Goal: Transaction & Acquisition: Purchase product/service

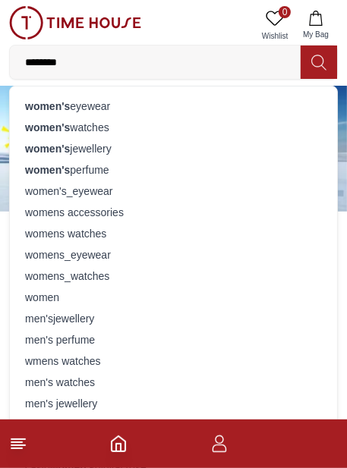
type input "**********"
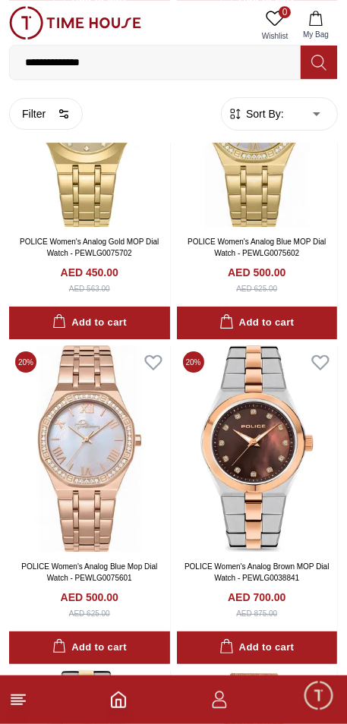
scroll to position [2149, 0]
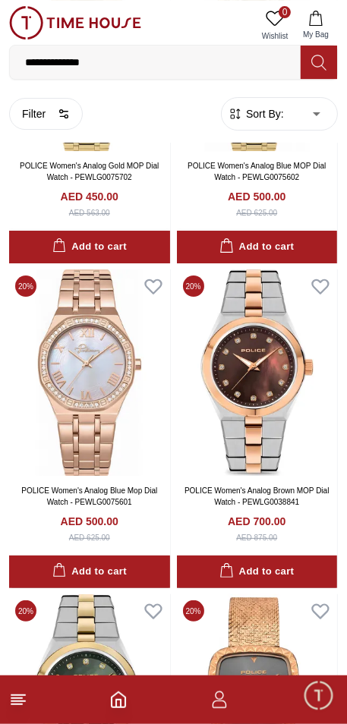
scroll to position [2081, 0]
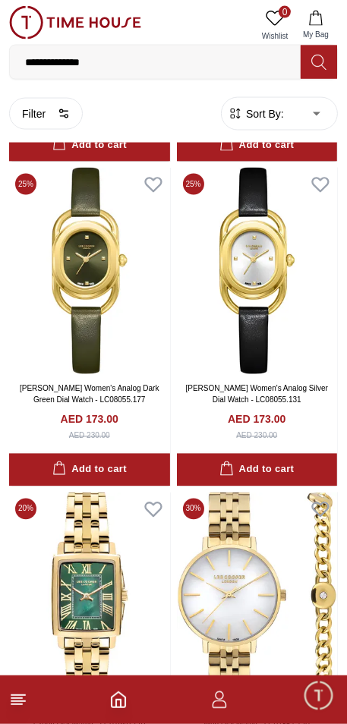
scroll to position [6156, 0]
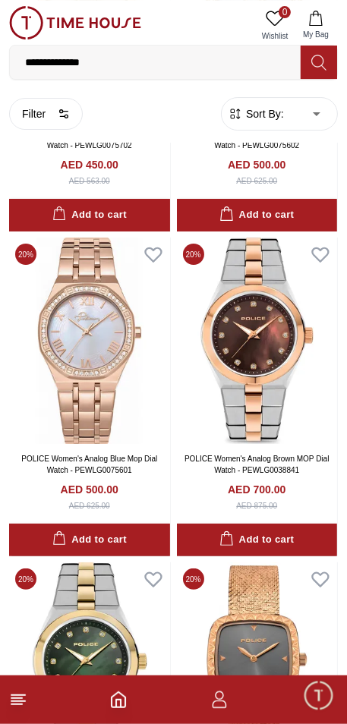
scroll to position [2234, 0]
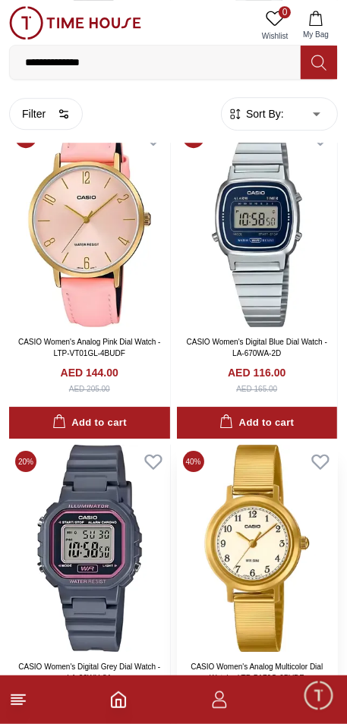
click at [252, 467] on img at bounding box center [257, 548] width 161 height 206
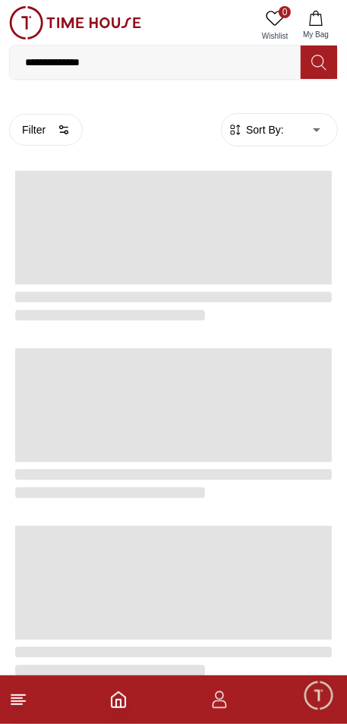
scroll to position [2455, 0]
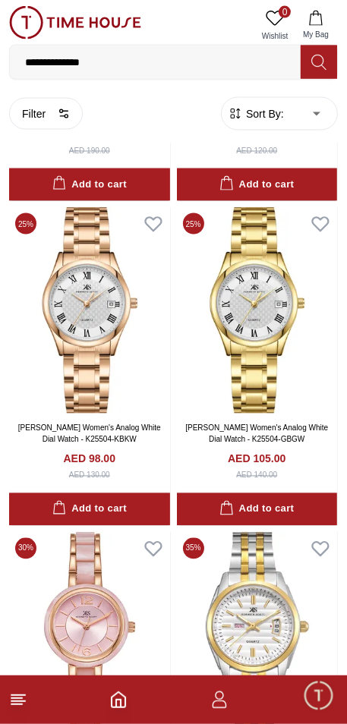
scroll to position [15901, 0]
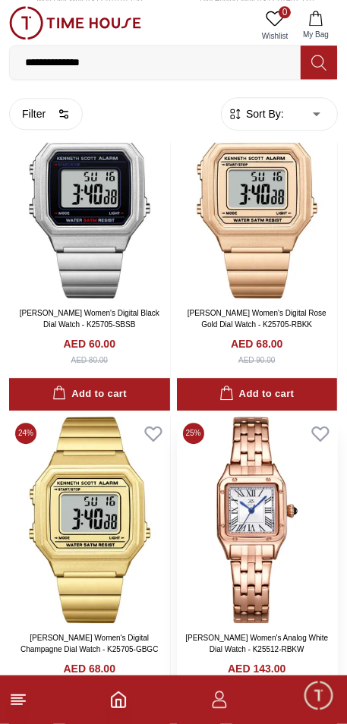
click at [214, 467] on img at bounding box center [257, 520] width 161 height 206
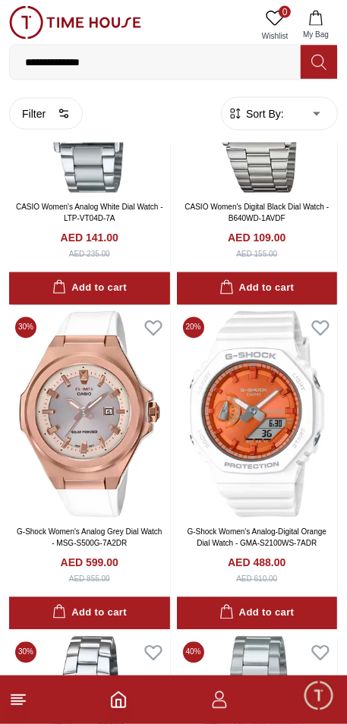
scroll to position [8267, 0]
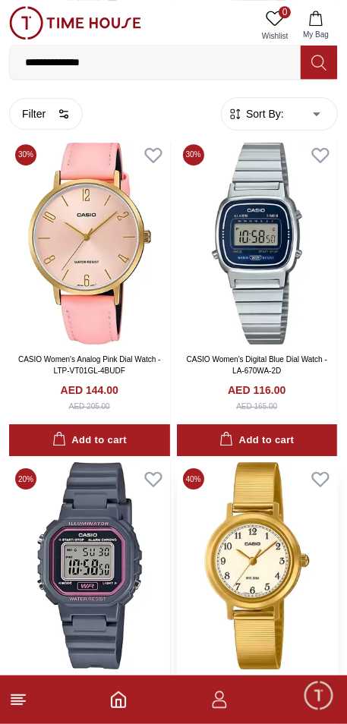
click at [240, 467] on img at bounding box center [257, 565] width 161 height 206
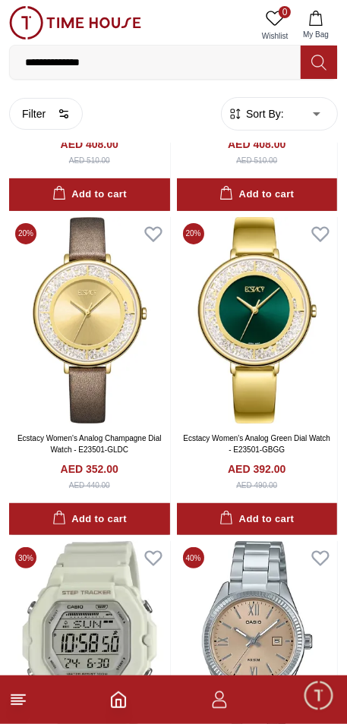
scroll to position [19437, 0]
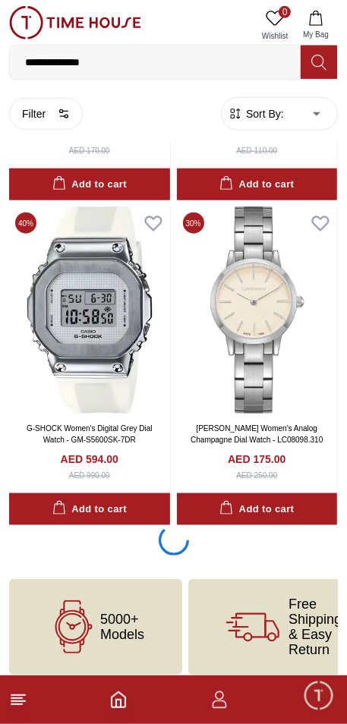
scroll to position [22398, 0]
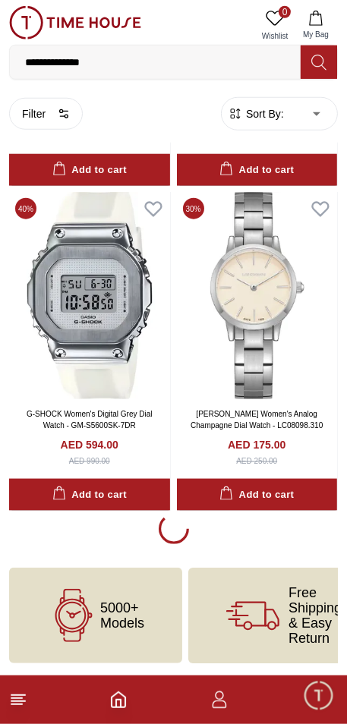
scroll to position [22396, 0]
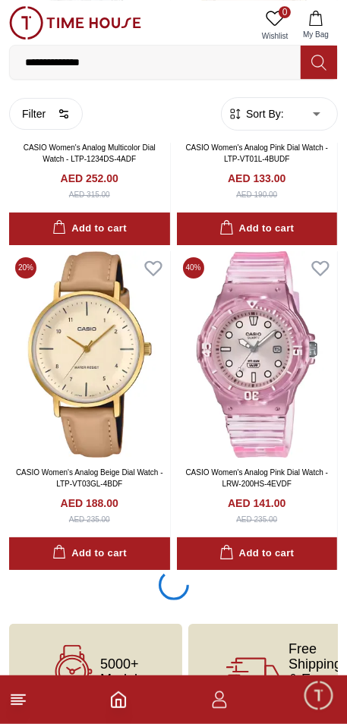
scroll to position [28591, 0]
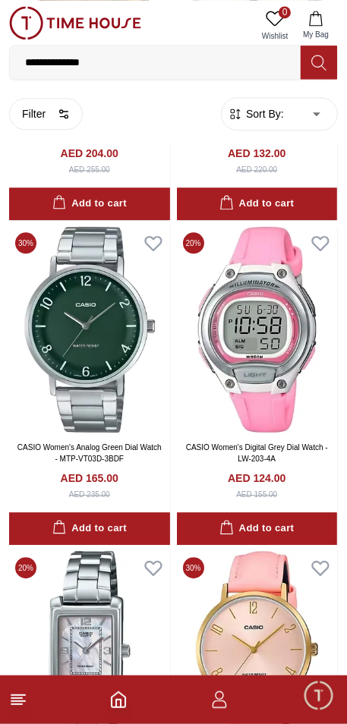
scroll to position [28196, 0]
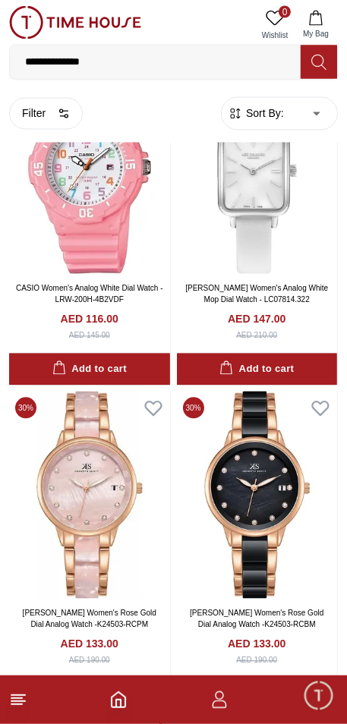
scroll to position [35172, 0]
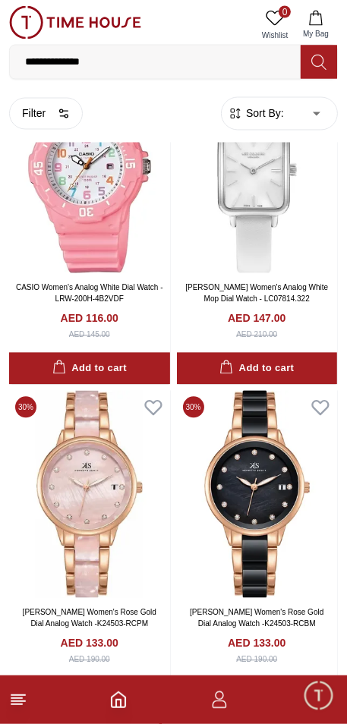
scroll to position [35391, 0]
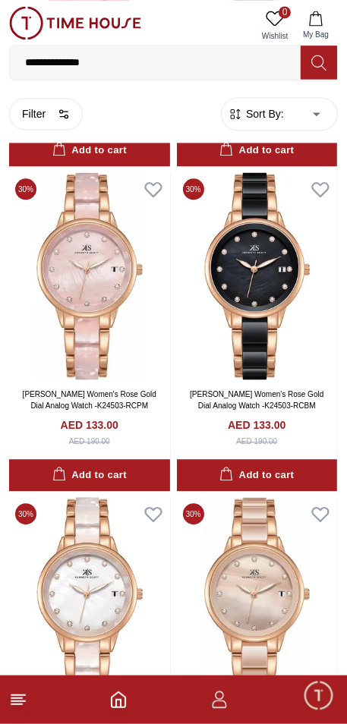
scroll to position [35624, 0]
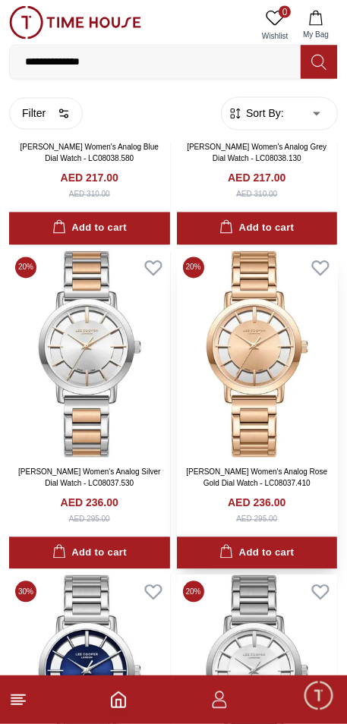
click at [261, 467] on div "Add to cart" at bounding box center [256, 553] width 74 height 17
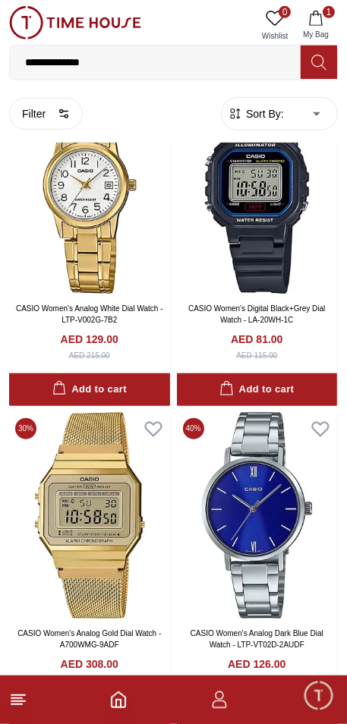
scroll to position [41887, 0]
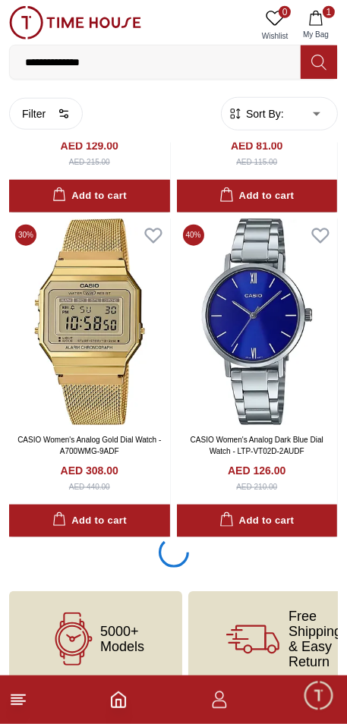
scroll to position [41833, 0]
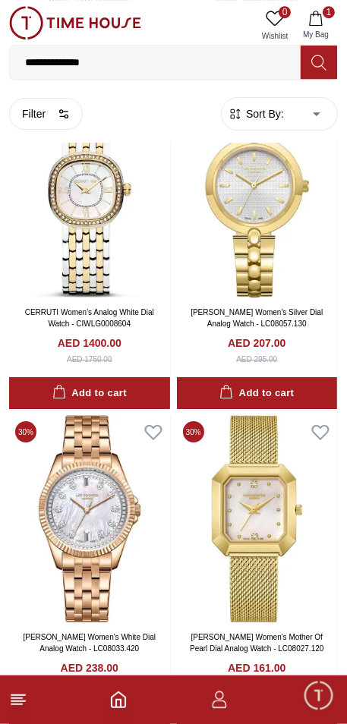
scroll to position [48383, 0]
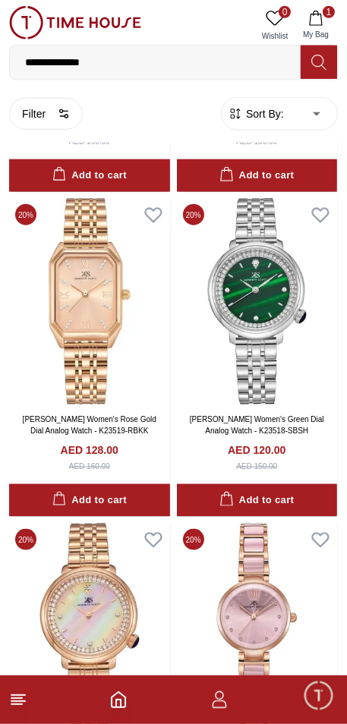
scroll to position [51975, 0]
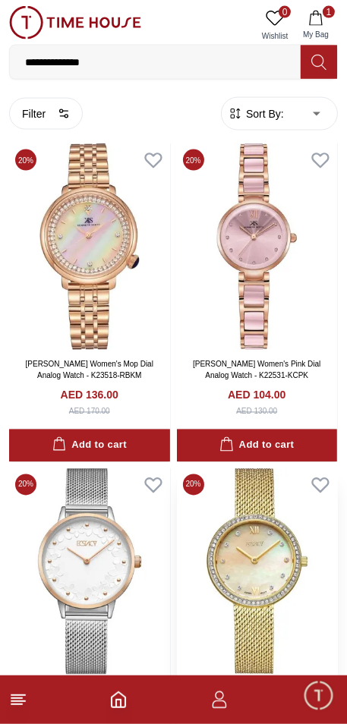
click at [238, 467] on img at bounding box center [257, 571] width 161 height 206
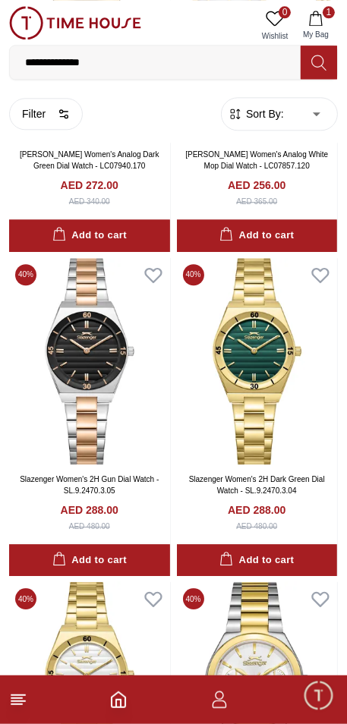
scroll to position [6475, 0]
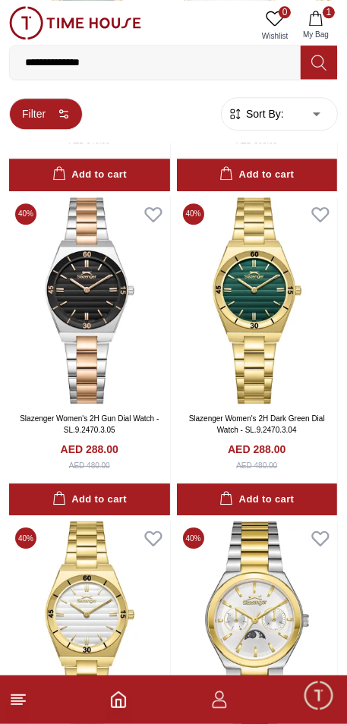
click at [39, 103] on button "Filter" at bounding box center [46, 114] width 74 height 32
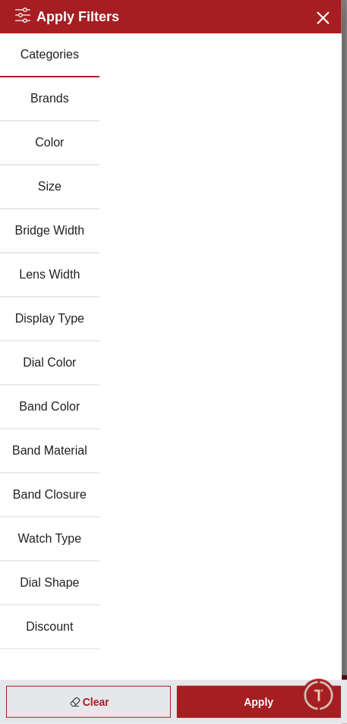
scroll to position [6327, 0]
click at [27, 90] on button "Brands" at bounding box center [49, 99] width 99 height 44
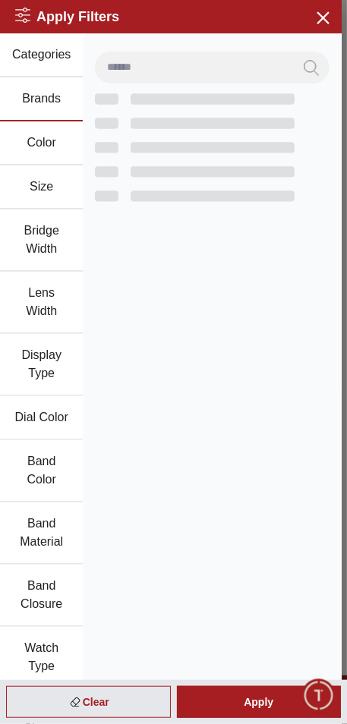
scroll to position [2494, 0]
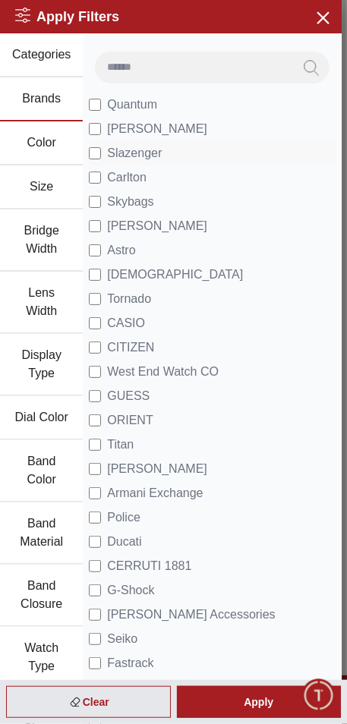
click at [110, 137] on span "[PERSON_NAME]" at bounding box center [157, 129] width 100 height 18
click at [105, 142] on li "Slazenger" at bounding box center [212, 153] width 247 height 24
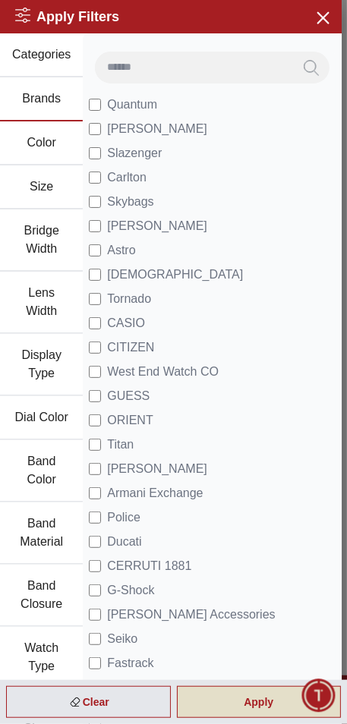
click at [291, 467] on div "Apply" at bounding box center [259, 702] width 165 height 32
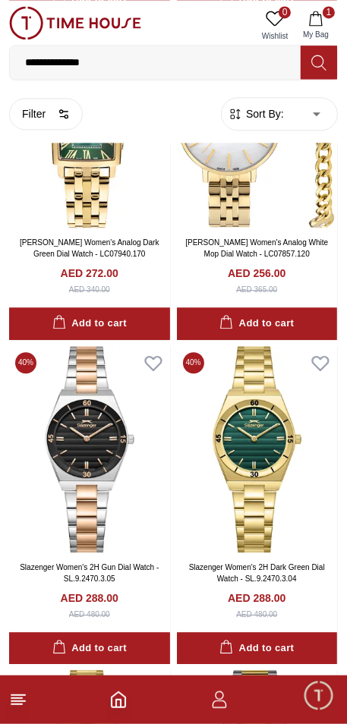
scroll to position [6475, 0]
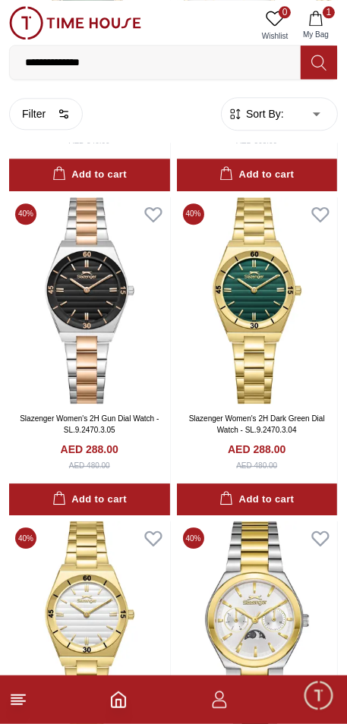
click at [225, 467] on icon "button" at bounding box center [219, 699] width 18 height 18
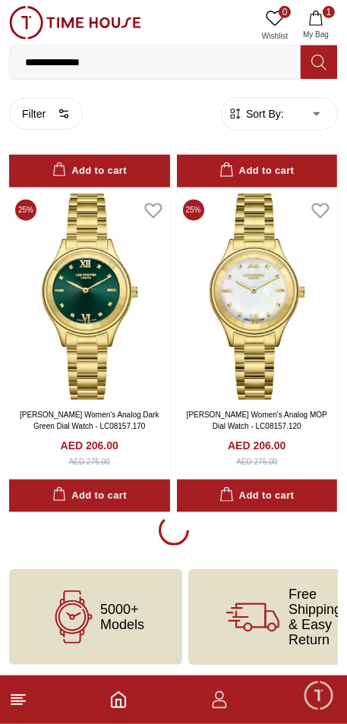
scroll to position [2911, 0]
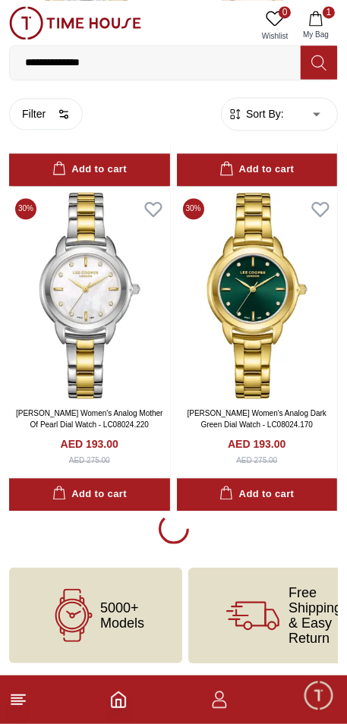
scroll to position [6159, 0]
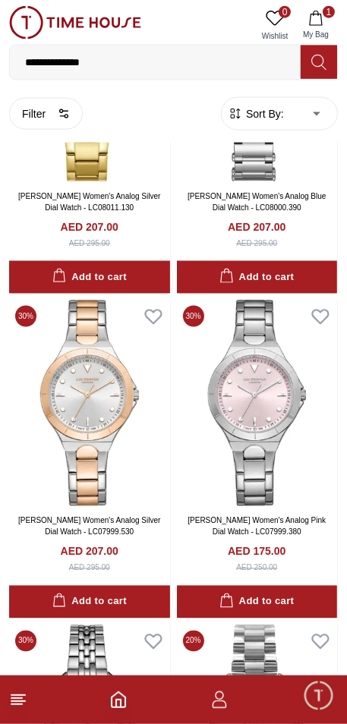
scroll to position [10581, 0]
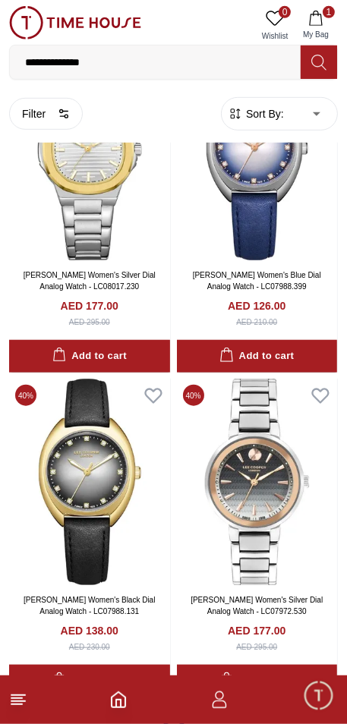
scroll to position [12652, 0]
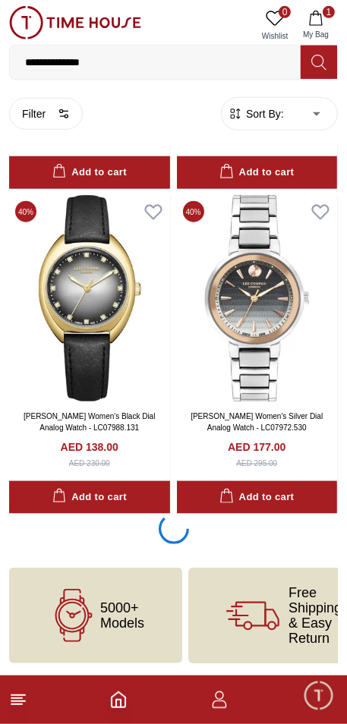
scroll to position [12652, 0]
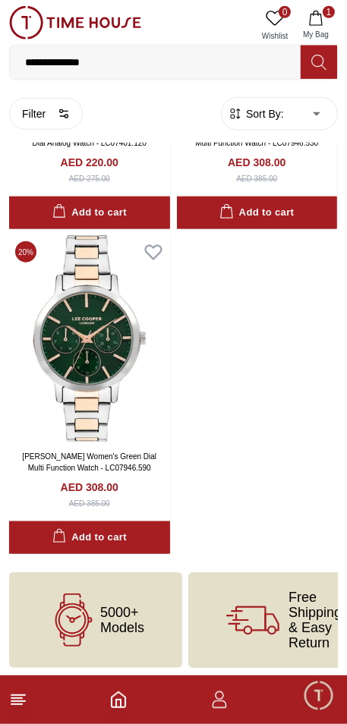
scroll to position [15202, 0]
click at [68, 355] on img at bounding box center [89, 338] width 161 height 206
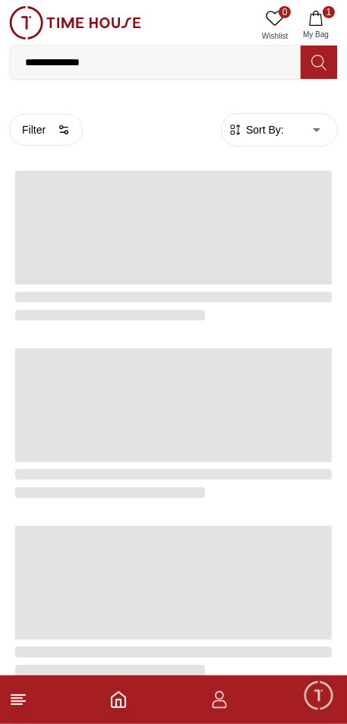
scroll to position [2455, 0]
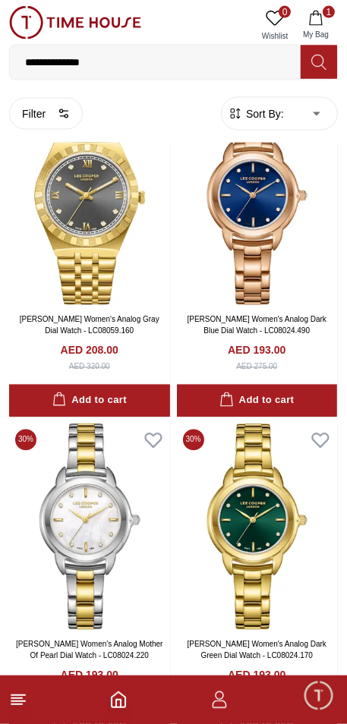
scroll to position [6156, 0]
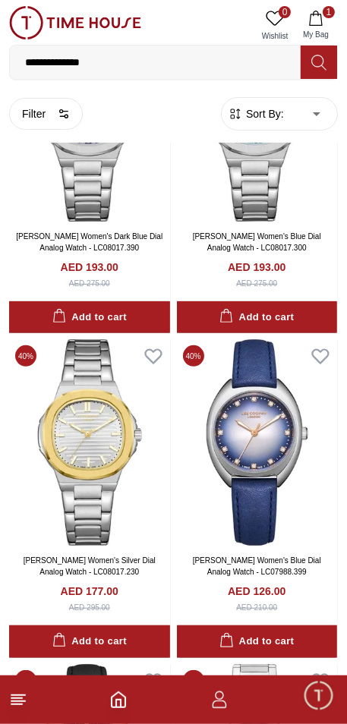
scroll to position [12416, 0]
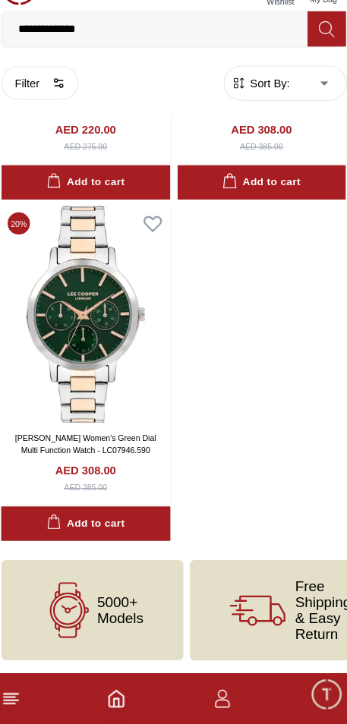
scroll to position [15215, 0]
